Goal: Task Accomplishment & Management: Manage account settings

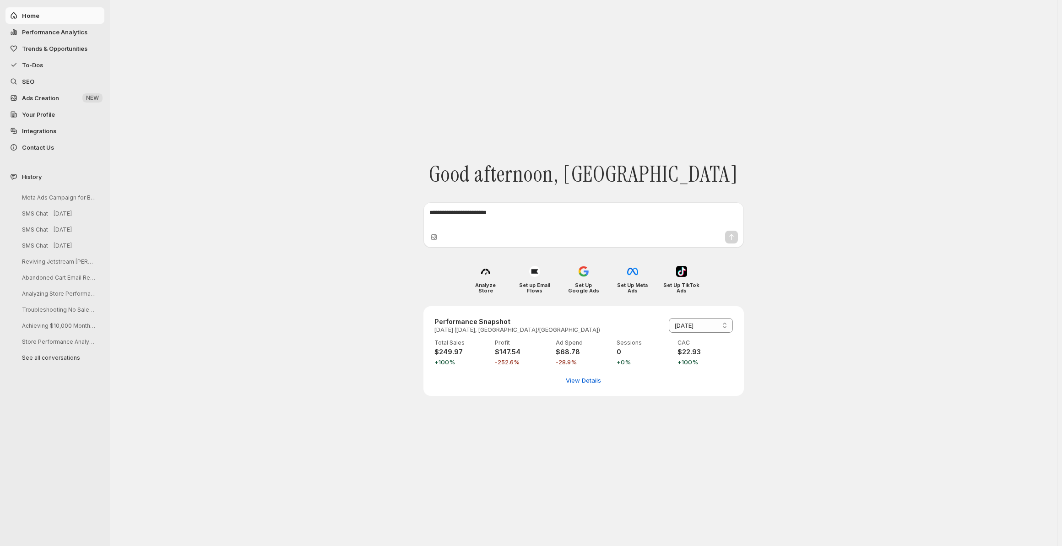
click at [49, 98] on span "Ads Creation" at bounding box center [40, 97] width 37 height 7
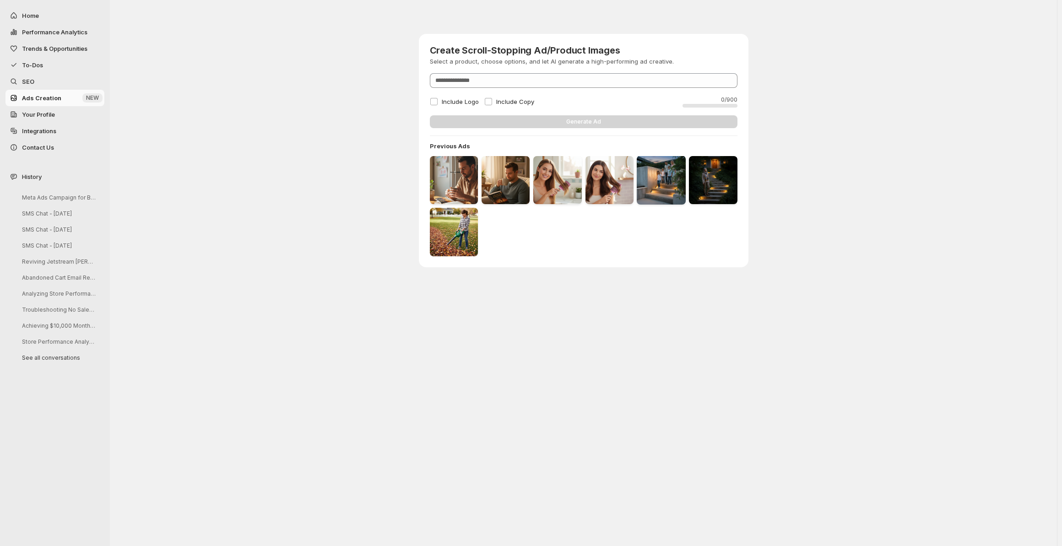
click at [666, 176] on img at bounding box center [661, 180] width 49 height 49
click at [693, 185] on img at bounding box center [712, 180] width 49 height 49
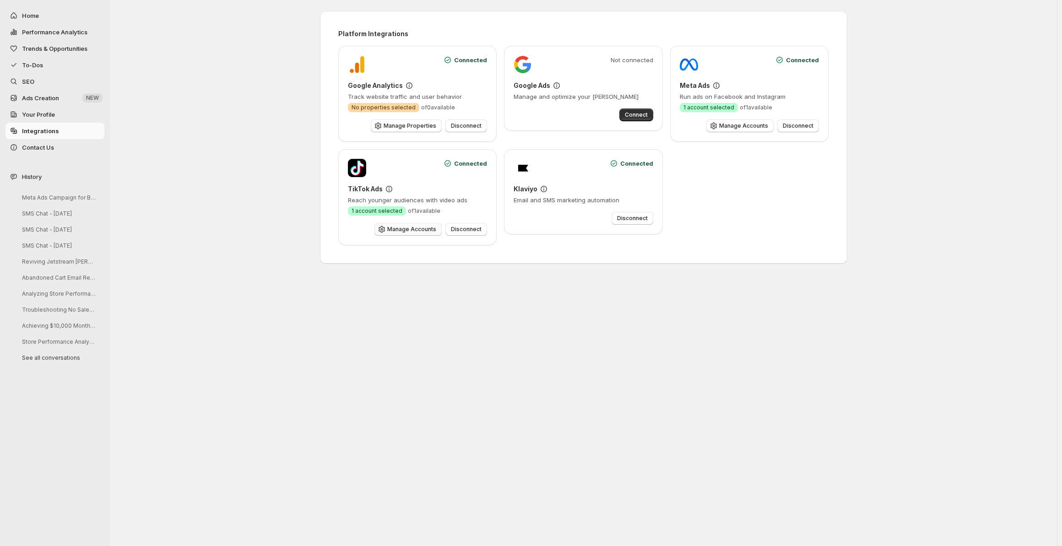
click at [401, 227] on span "Manage Accounts" at bounding box center [411, 229] width 49 height 7
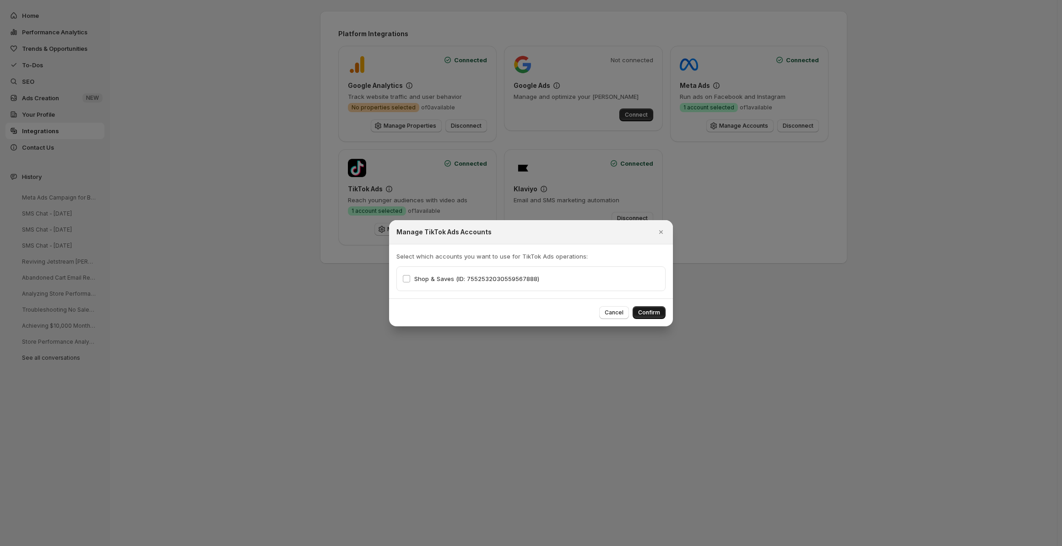
click at [646, 313] on span "Confirm" at bounding box center [649, 312] width 22 height 7
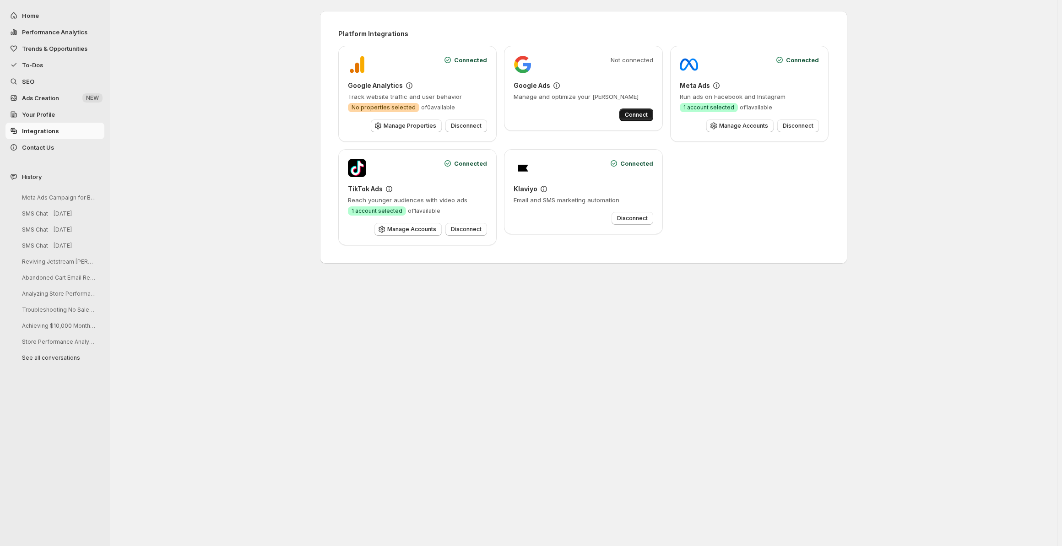
click at [628, 116] on span "Connect" at bounding box center [636, 114] width 23 height 7
